Goal: Navigation & Orientation: Find specific page/section

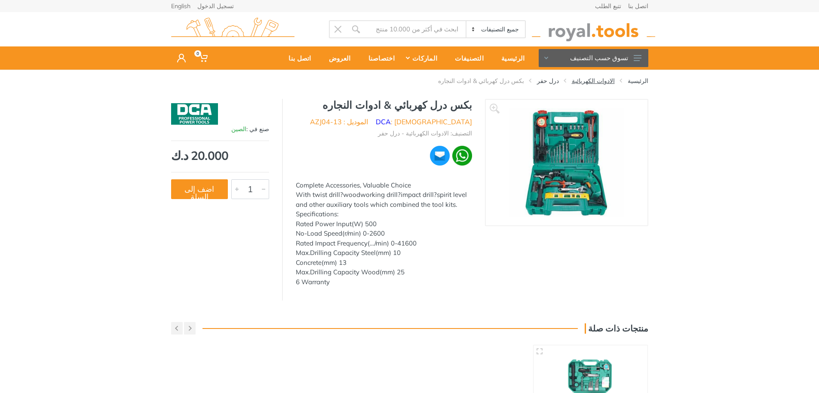
click at [572, 81] on link "الادوات الكهربائية" at bounding box center [593, 81] width 43 height 9
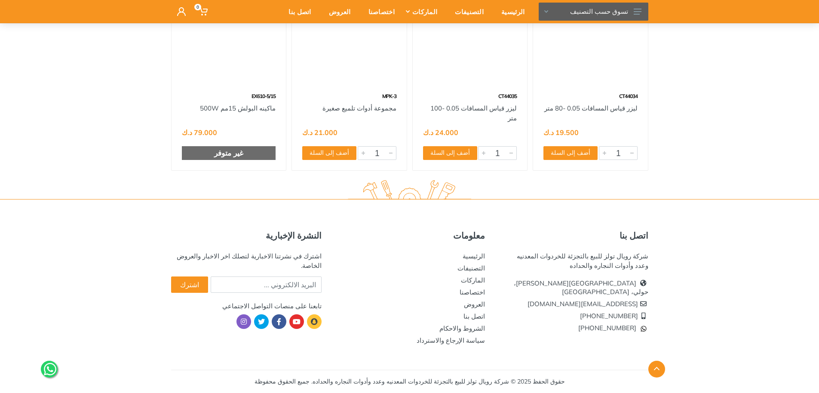
scroll to position [25596, 0]
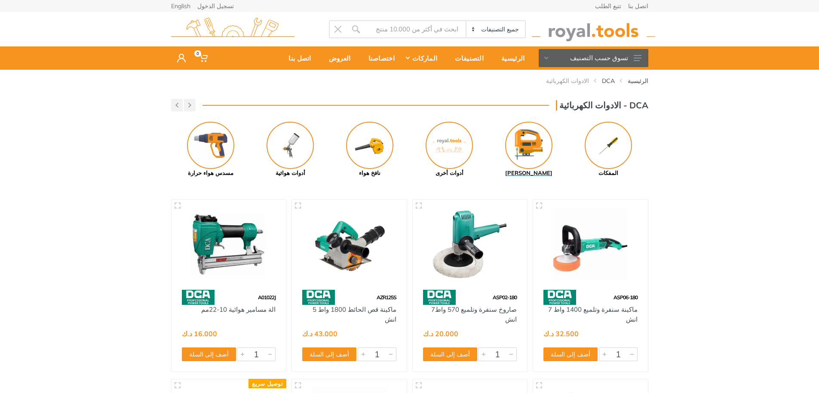
click at [537, 154] on img at bounding box center [528, 145] width 47 height 47
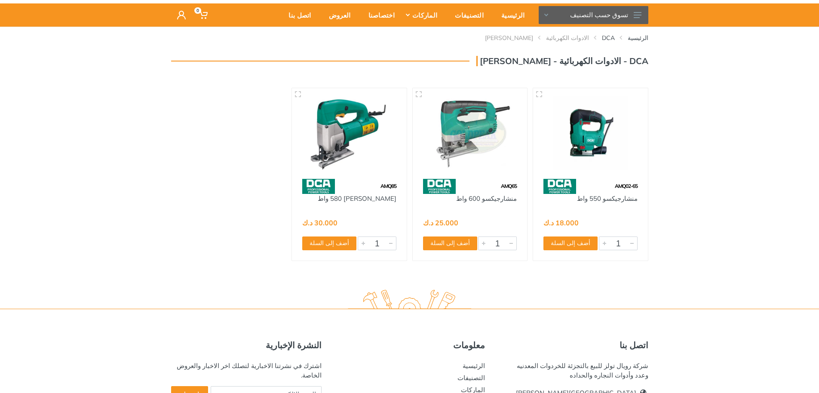
scroll to position [154, 0]
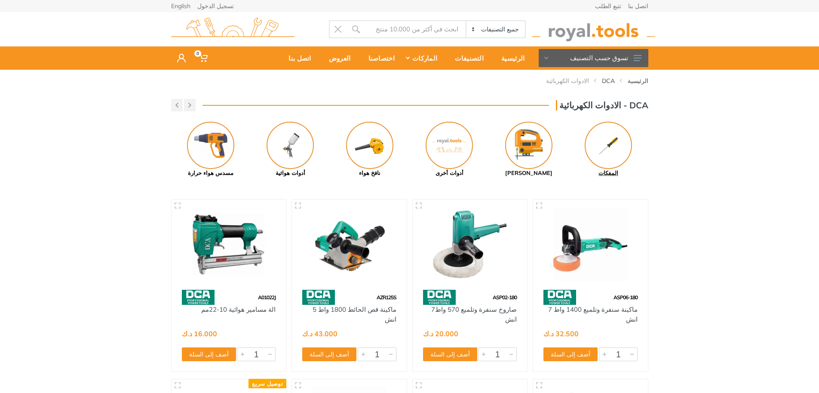
click at [618, 154] on img at bounding box center [608, 145] width 47 height 47
click at [468, 61] on div "التصنيفات" at bounding box center [467, 58] width 46 height 18
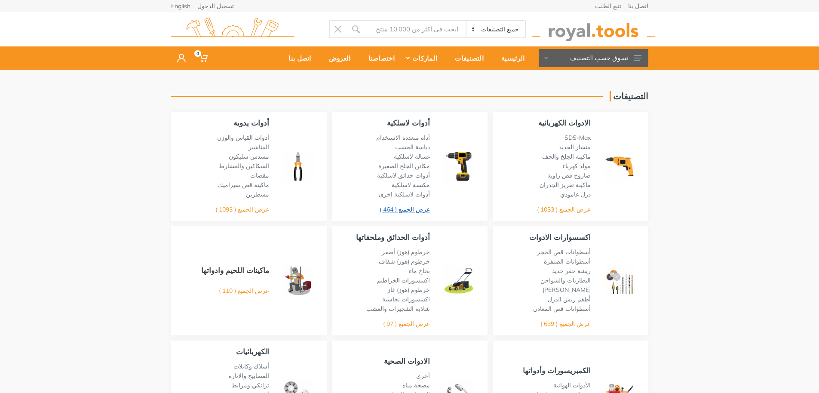
click at [409, 209] on link "عرض الجميع ( 464 )" at bounding box center [405, 210] width 50 height 8
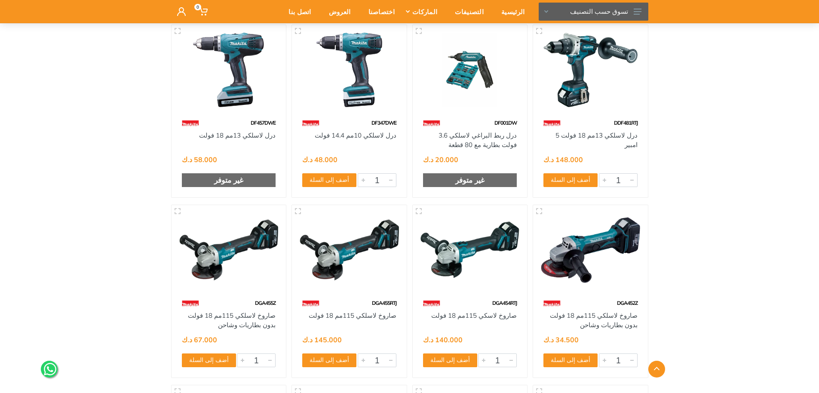
scroll to position [1118, 0]
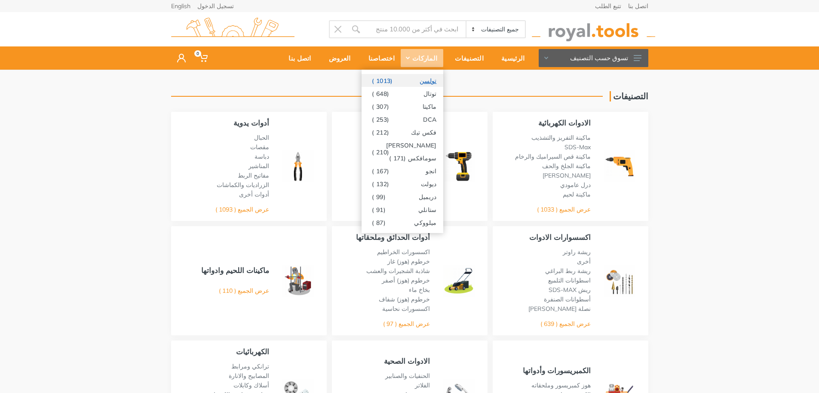
click at [424, 83] on link "تولسن (1013 )" at bounding box center [403, 80] width 82 height 13
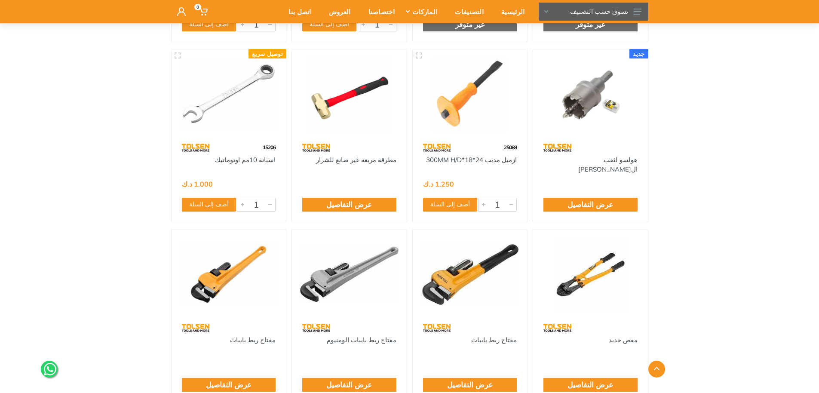
scroll to position [11185, 0]
